Goal: Information Seeking & Learning: Learn about a topic

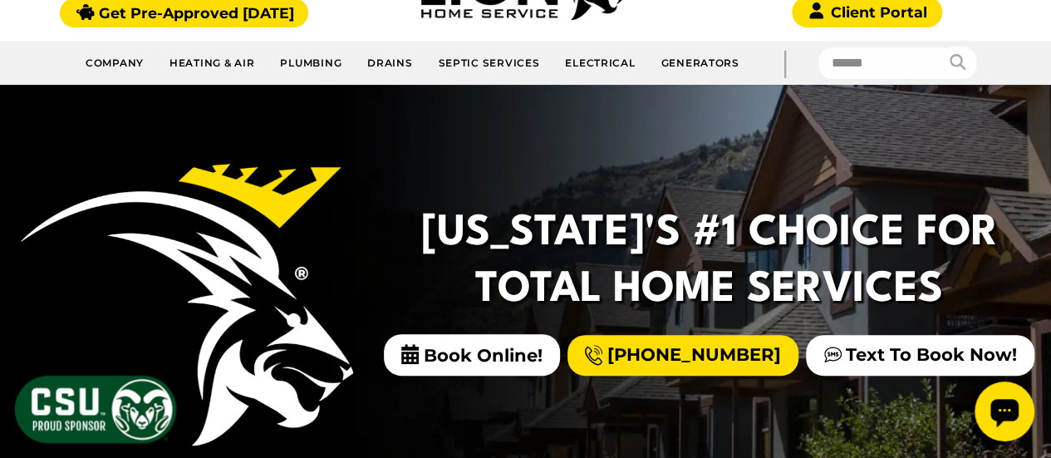
scroll to position [263, 0]
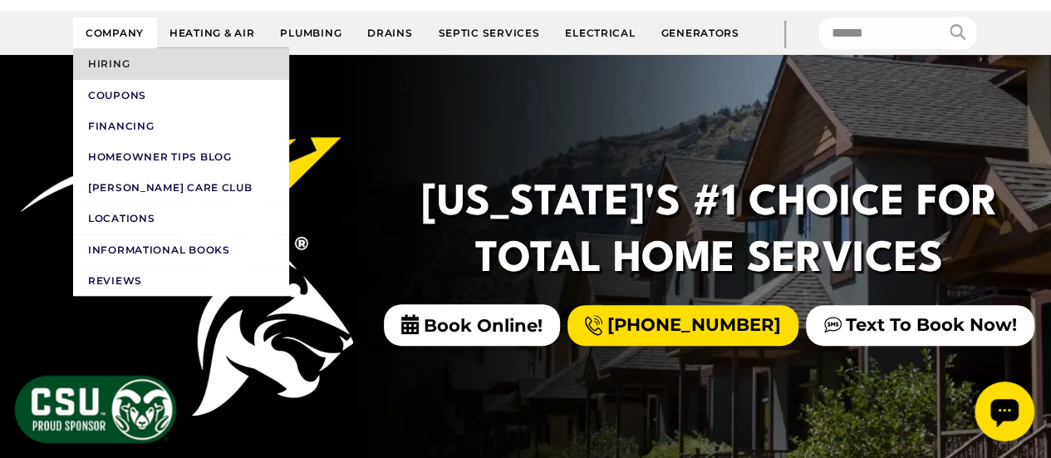
click at [125, 66] on link "Hiring" at bounding box center [181, 63] width 216 height 31
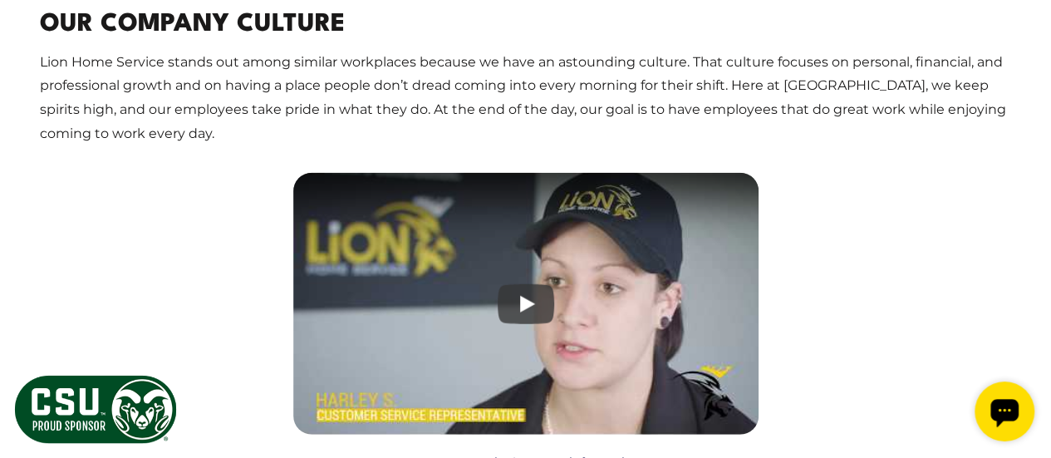
scroll to position [2365, 0]
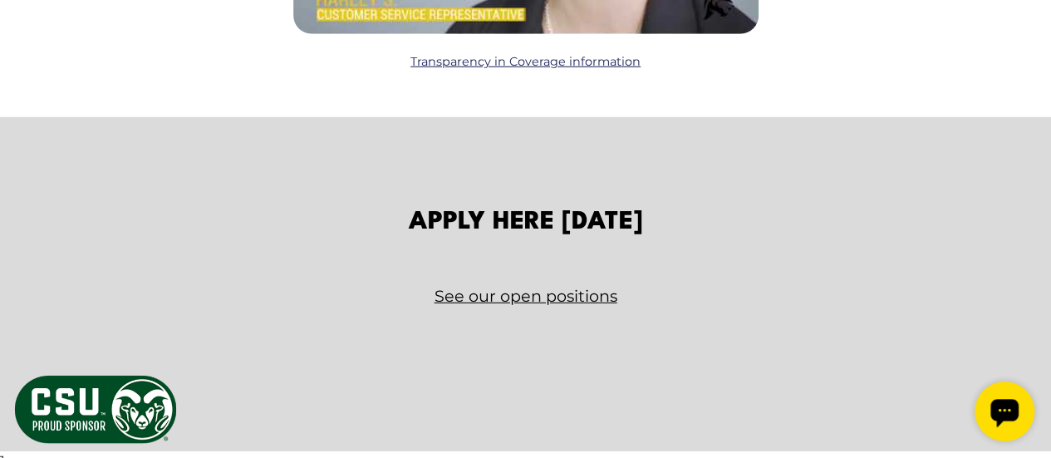
click at [513, 297] on link "See our open positions" at bounding box center [526, 296] width 972 height 29
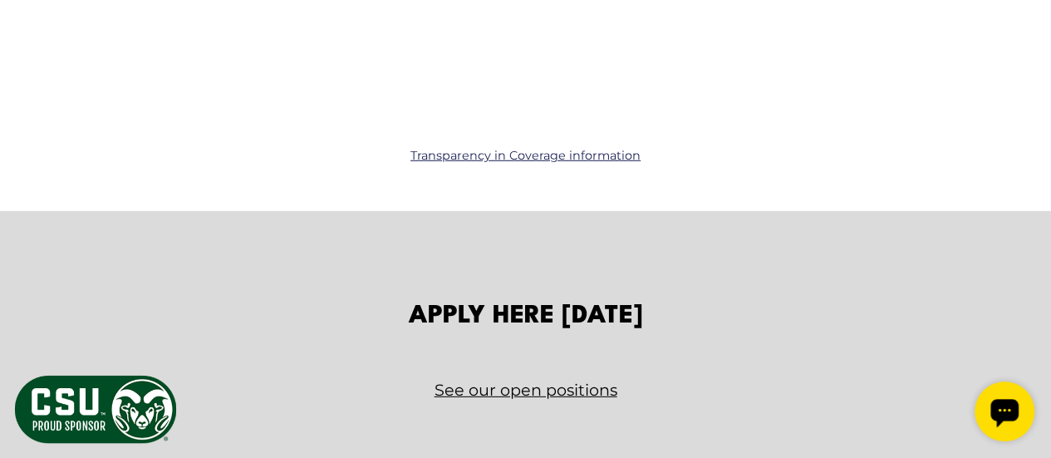
scroll to position [2256, 0]
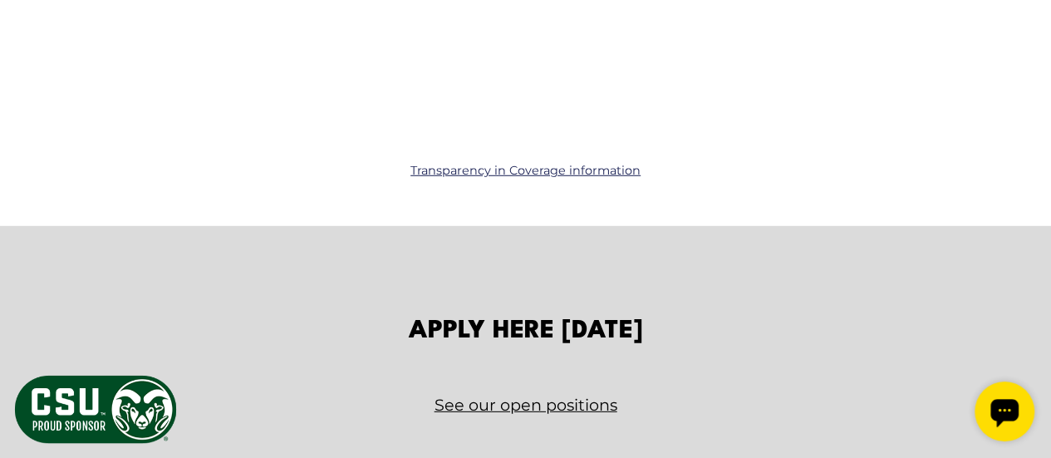
click at [497, 404] on link "See our open positions" at bounding box center [526, 404] width 972 height 29
